Goal: Information Seeking & Learning: Learn about a topic

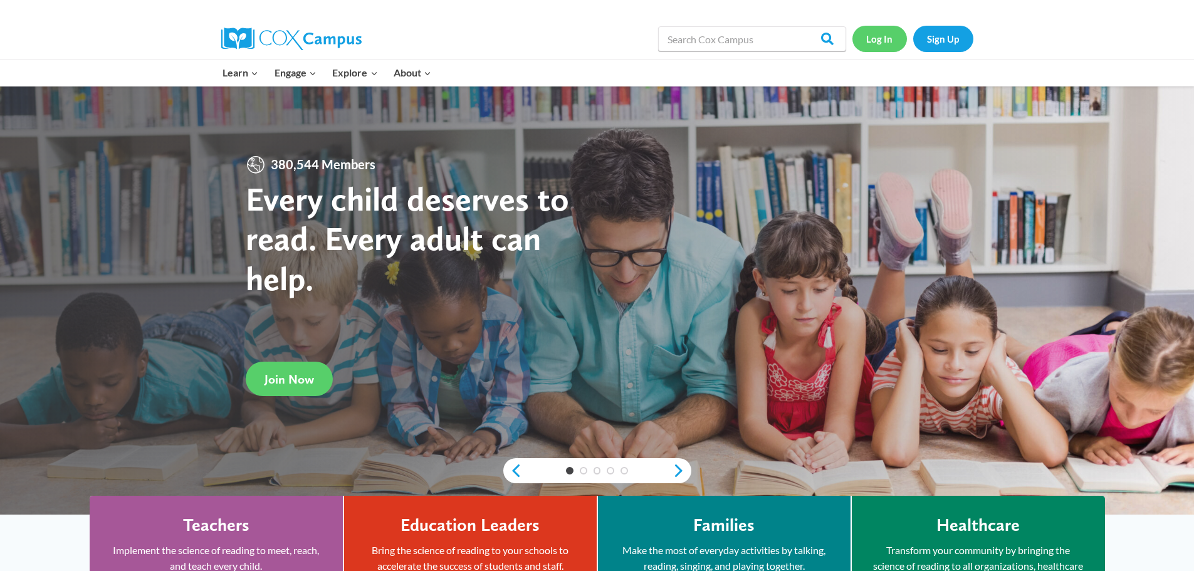
click at [883, 38] on link "Log In" at bounding box center [880, 39] width 55 height 26
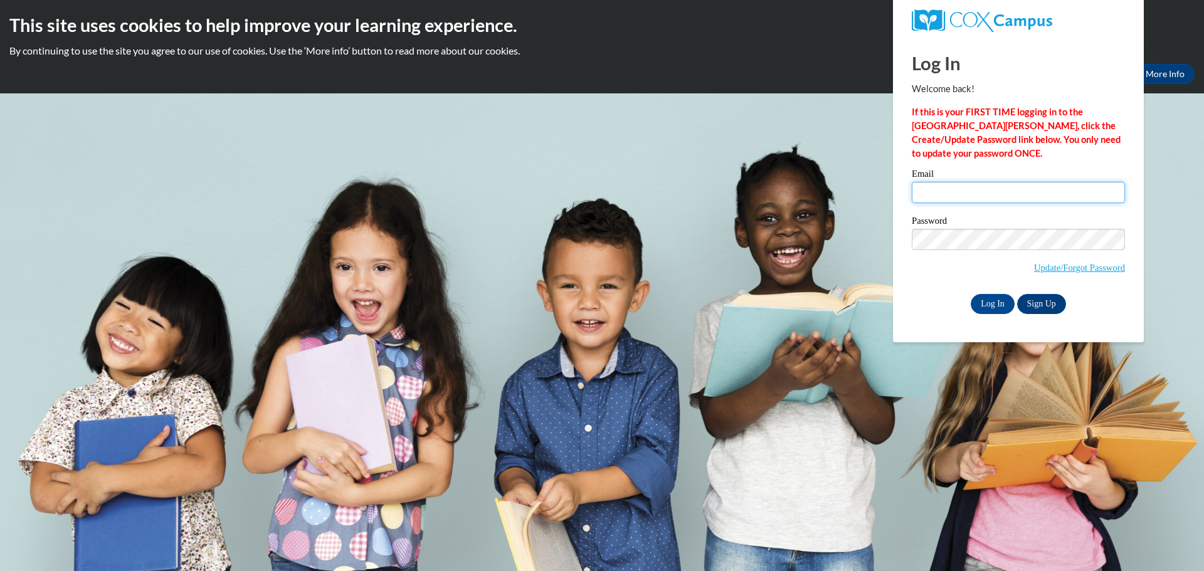
click at [928, 191] on input "Email" at bounding box center [1018, 192] width 213 height 21
type input "kdilge@clintonville.k12.wi.us"
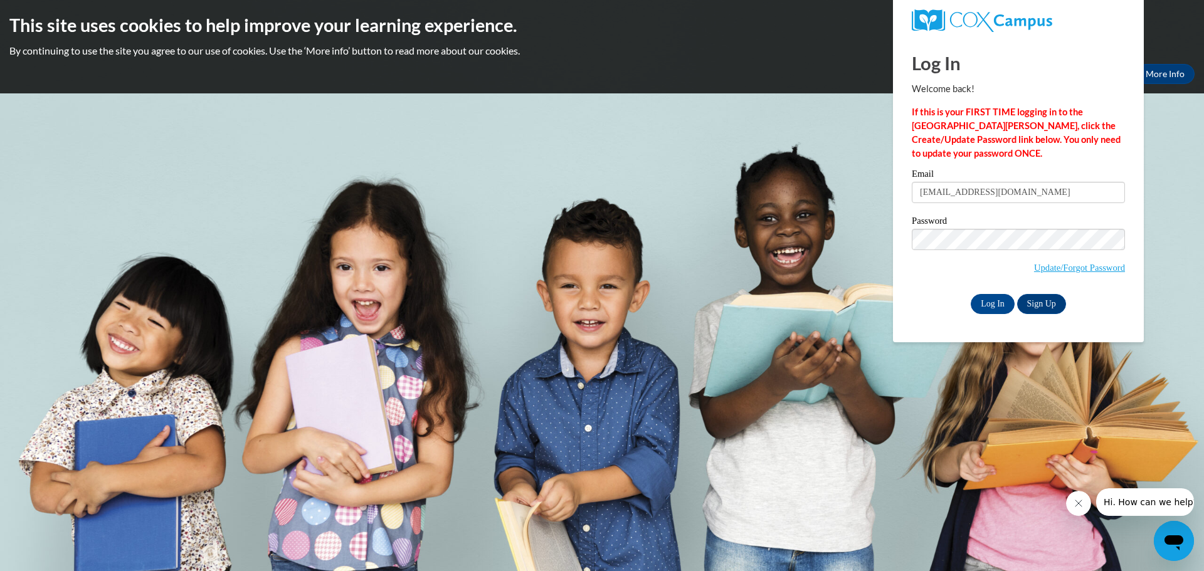
click at [947, 273] on span "Update/Forgot Password" at bounding box center [1018, 255] width 213 height 52
click at [983, 297] on input "Log In" at bounding box center [993, 304] width 44 height 20
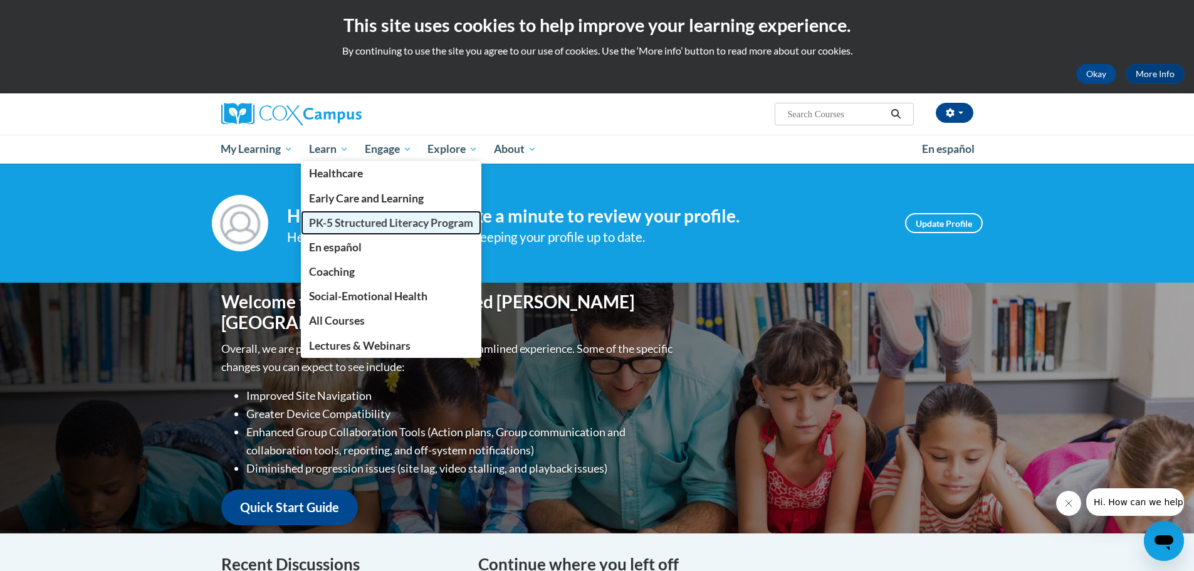
click at [357, 231] on link "PK-5 Structured Literacy Program" at bounding box center [391, 223] width 181 height 24
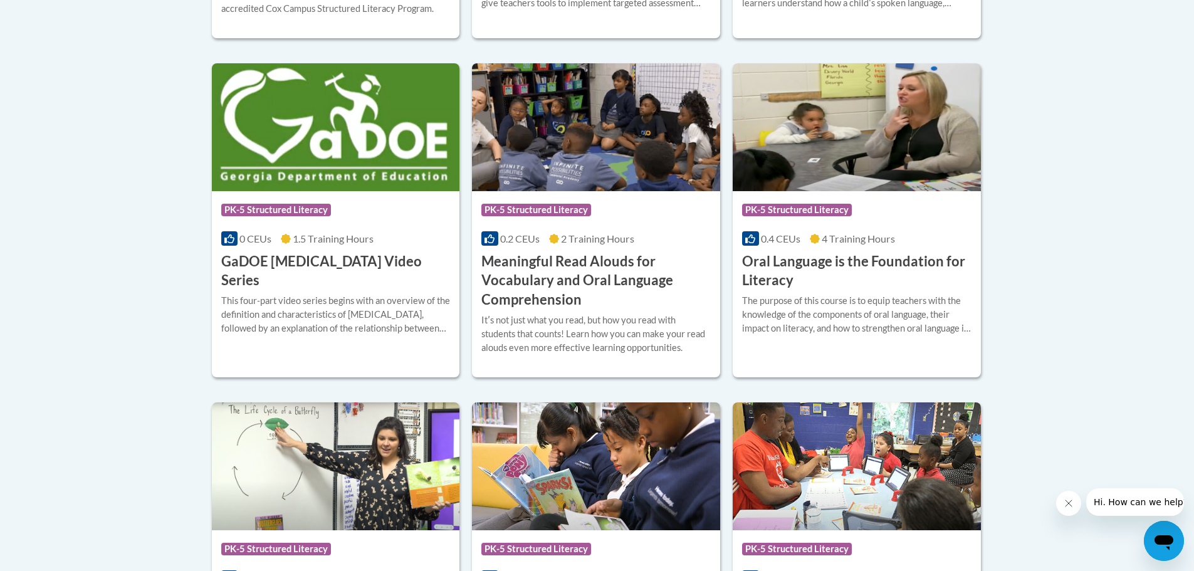
scroll to position [1254, 0]
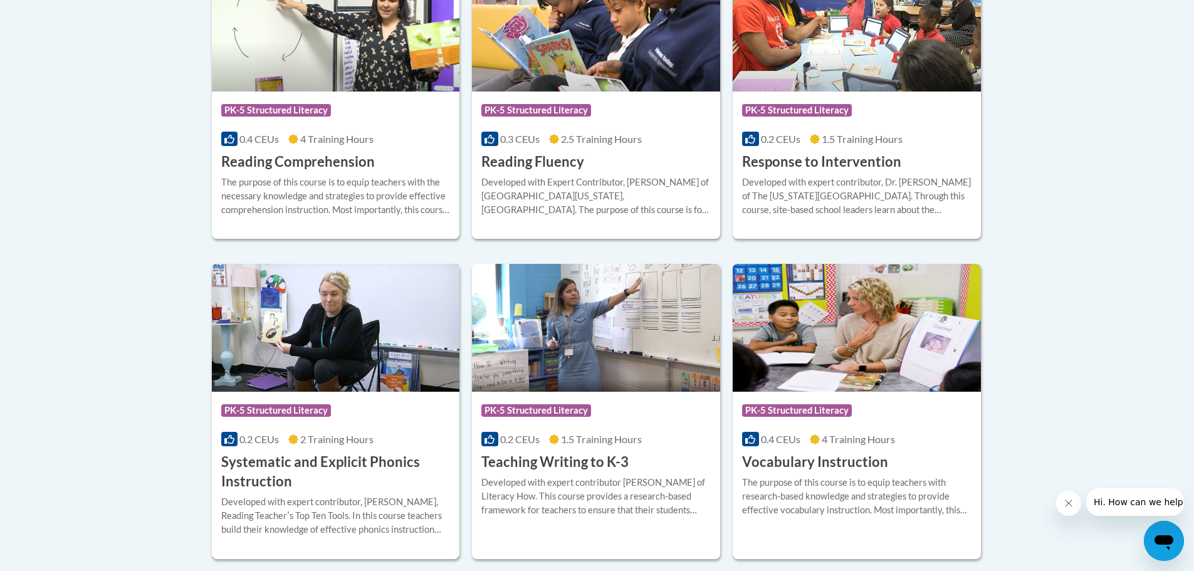
click at [256, 462] on h3 "Systematic and Explicit Phonics Instruction" at bounding box center [335, 472] width 229 height 39
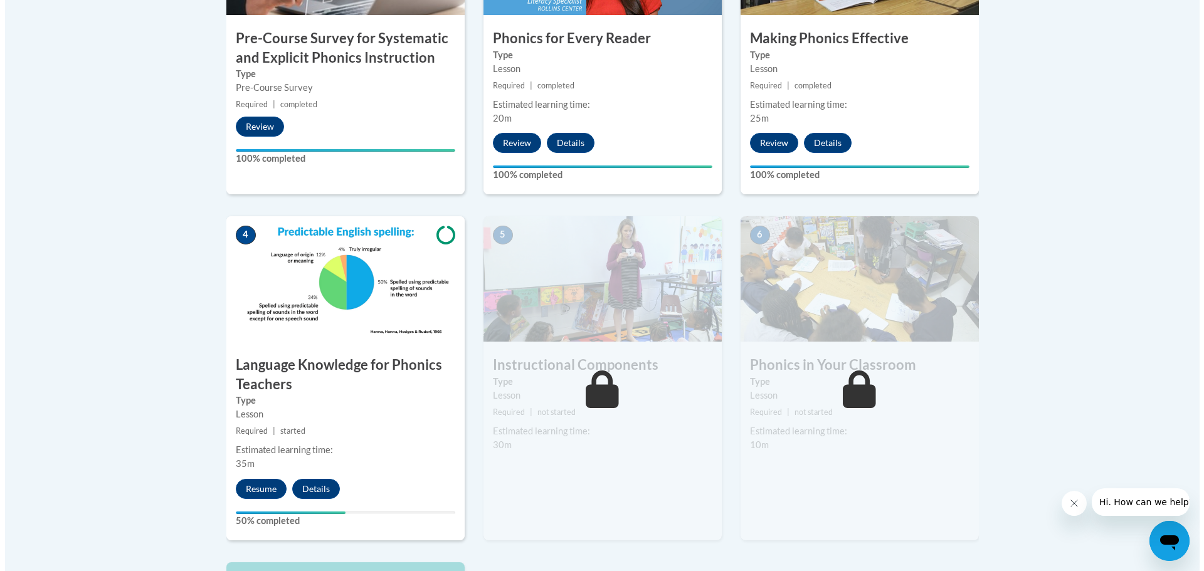
scroll to position [564, 0]
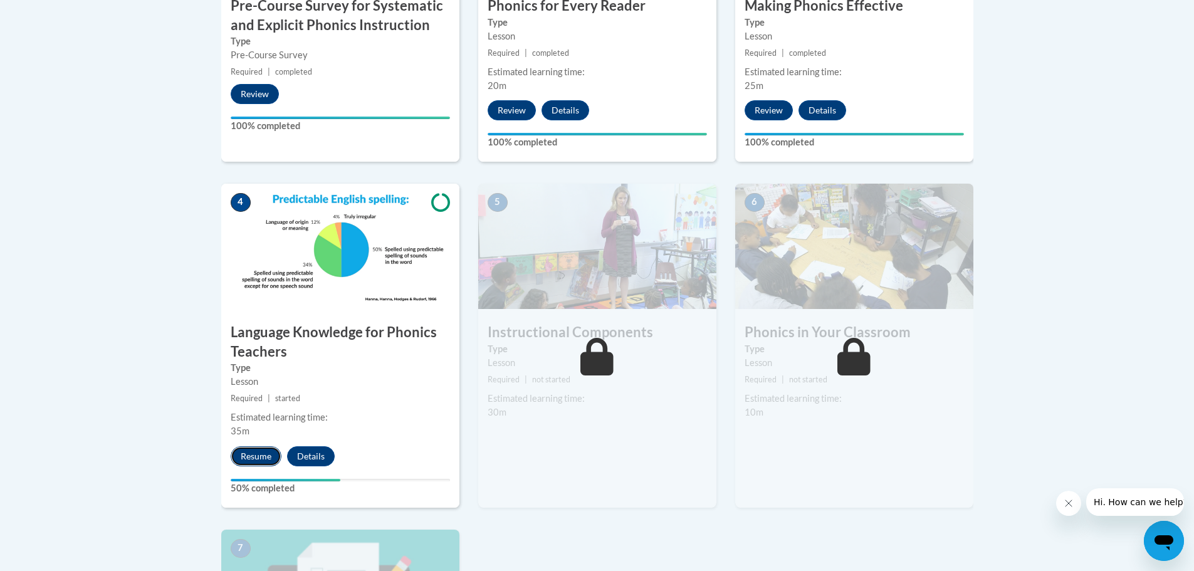
click at [251, 452] on button "Resume" at bounding box center [256, 456] width 51 height 20
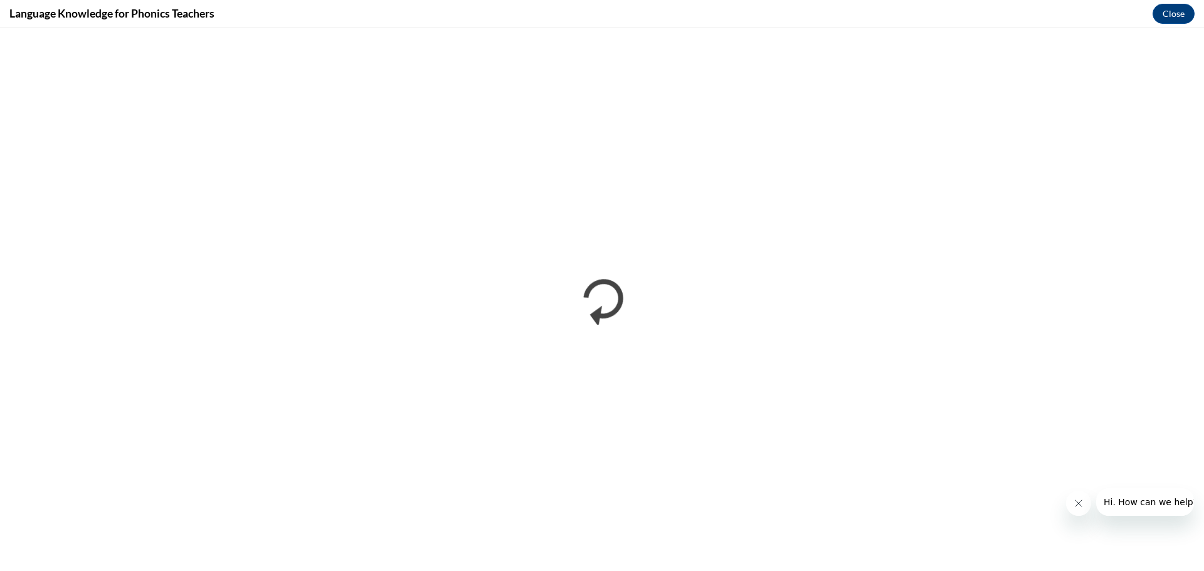
scroll to position [0, 0]
